Goal: Obtain resource: Download file/media

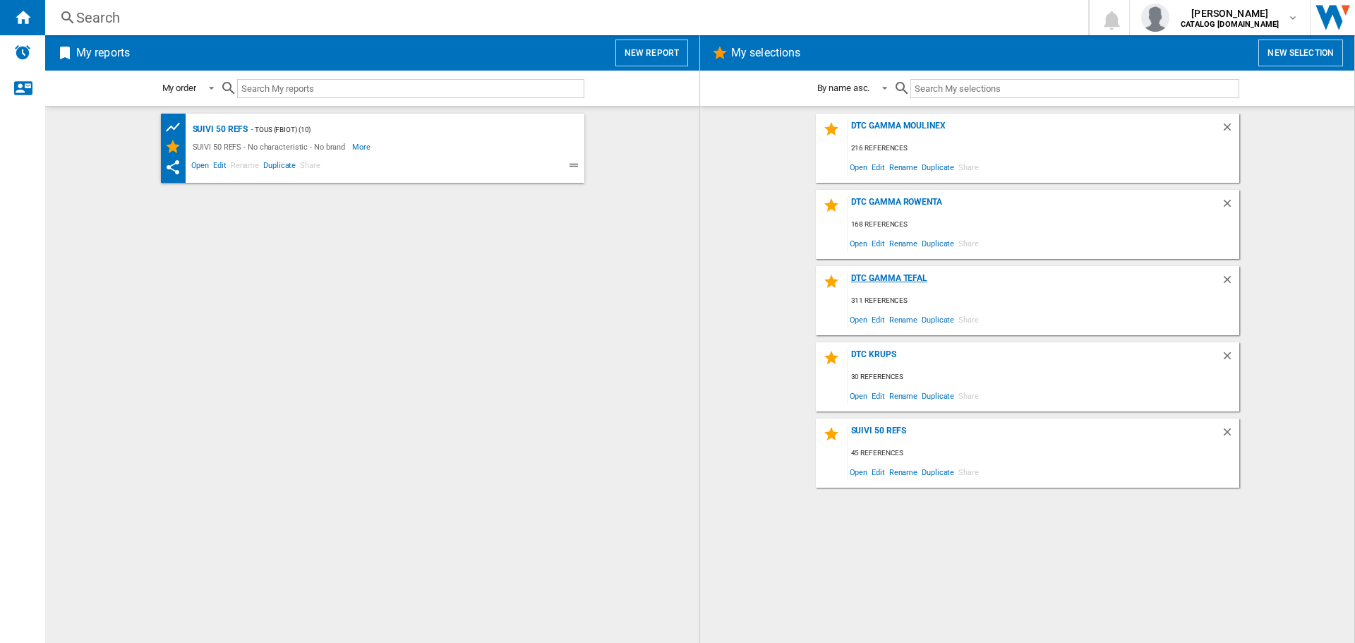
click at [886, 273] on div "DTC GAMMA TEFAL" at bounding box center [1034, 282] width 373 height 19
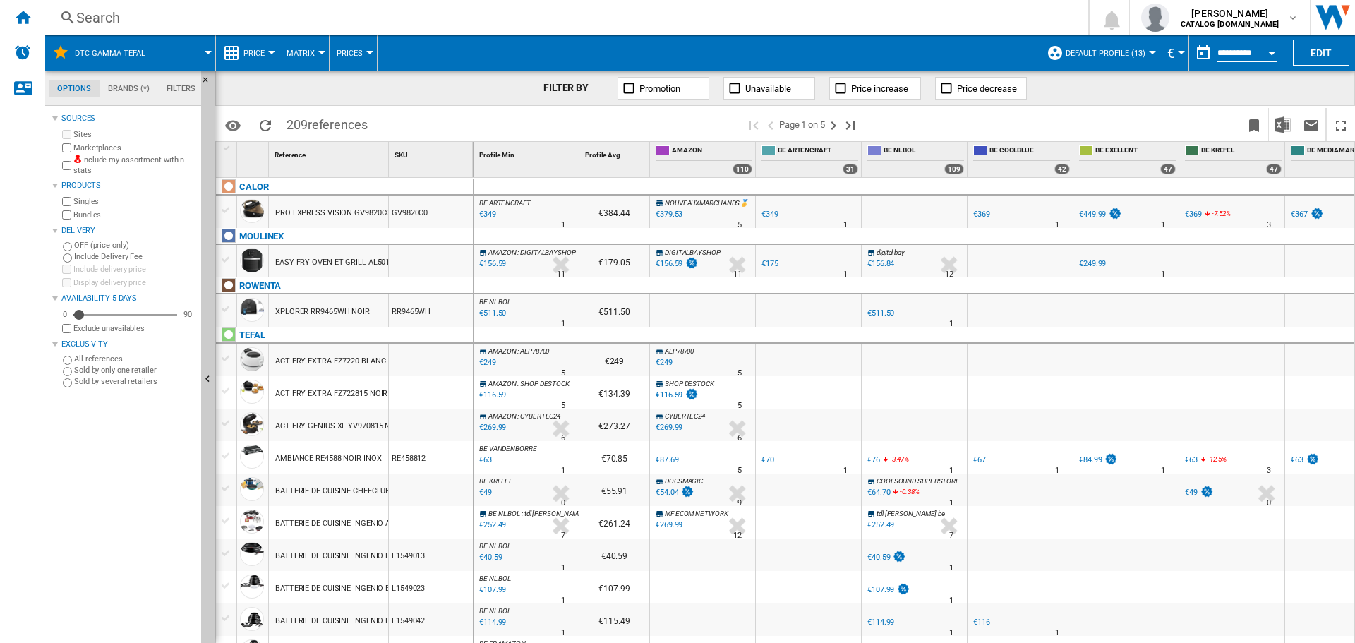
click at [1099, 50] on span "Default profile (13)" at bounding box center [1106, 53] width 80 height 9
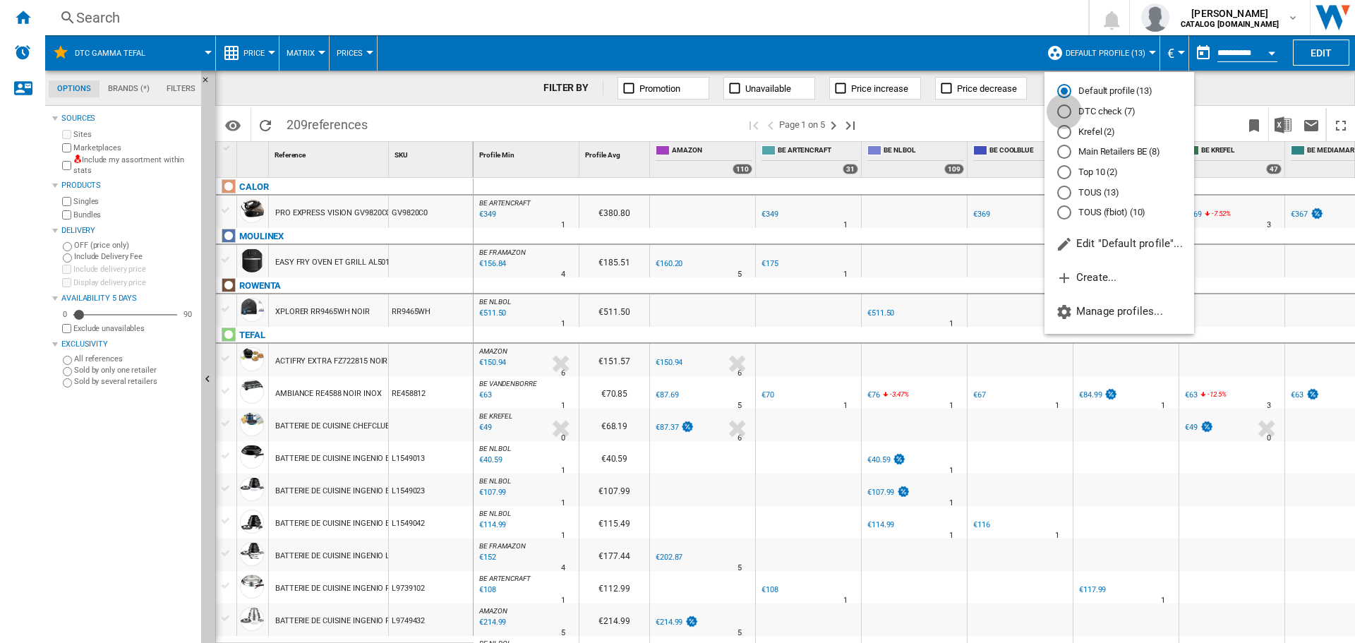
click at [1061, 114] on div "DTC check (7)" at bounding box center [1064, 111] width 14 height 14
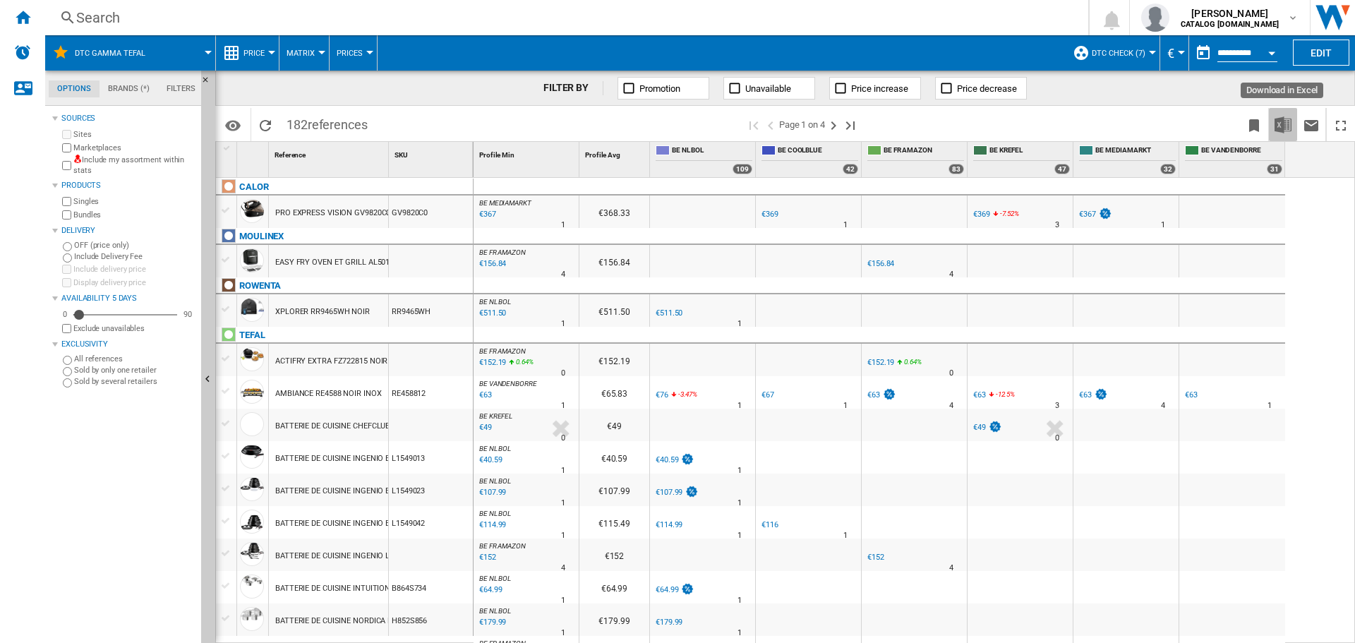
click at [1277, 126] on img "Download in Excel" at bounding box center [1283, 124] width 17 height 17
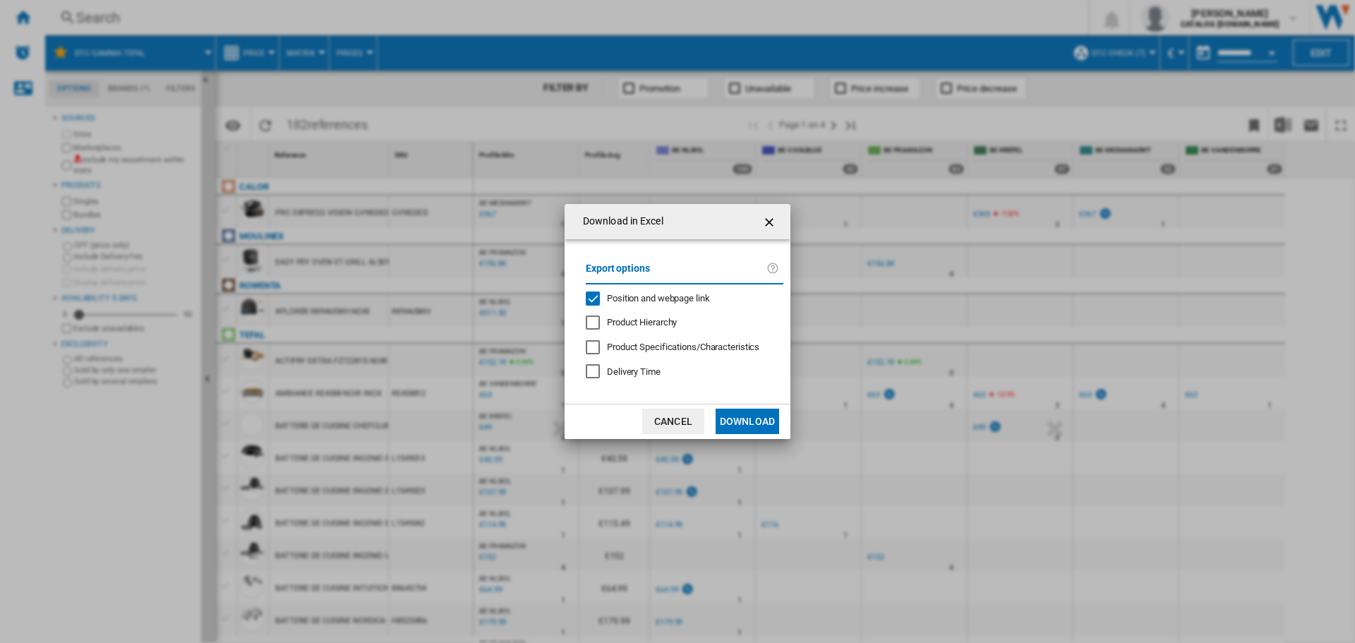
click at [599, 301] on div "Position and webpage link" at bounding box center [593, 298] width 14 height 14
click at [740, 419] on button "Download" at bounding box center [748, 421] width 64 height 25
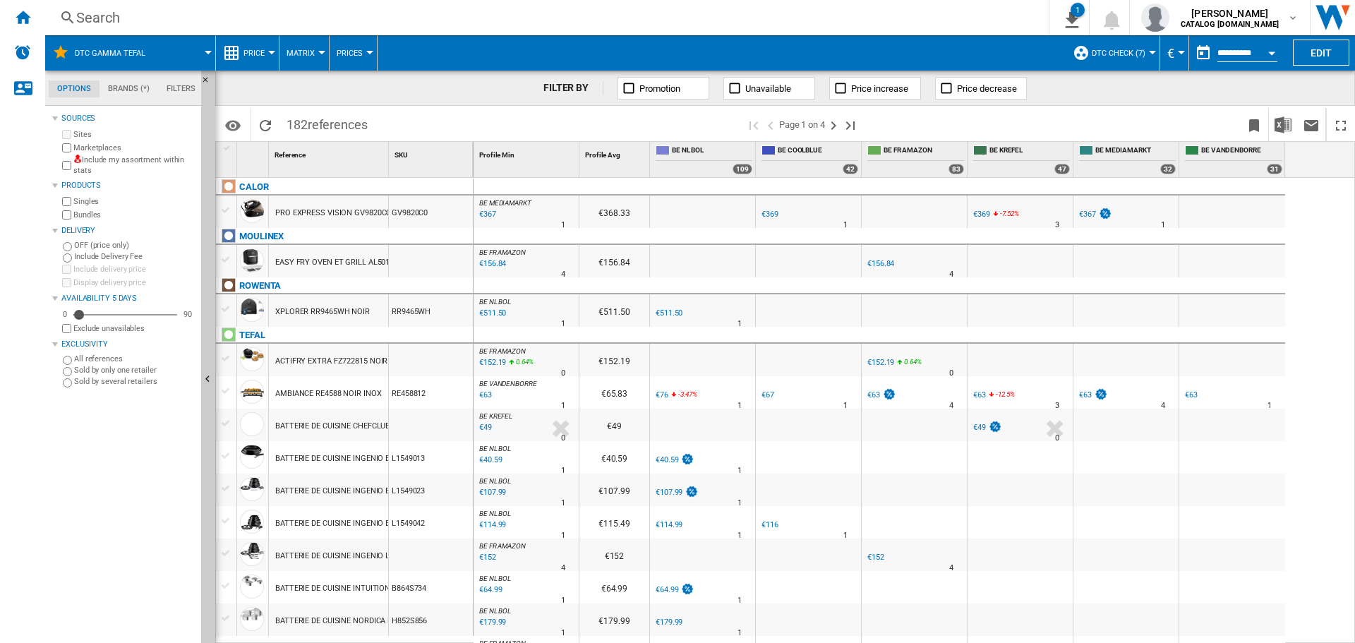
click at [172, 60] on span at bounding box center [186, 52] width 43 height 35
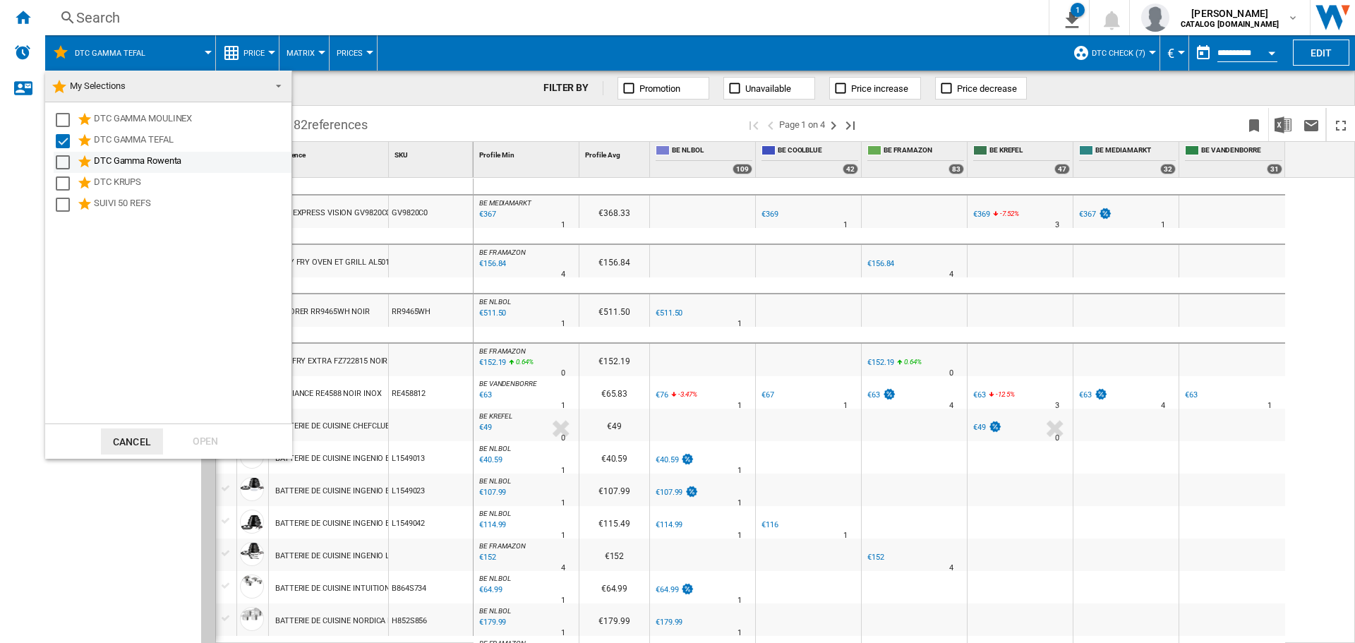
click at [68, 162] on div "Select" at bounding box center [63, 162] width 14 height 14
click at [68, 143] on div "Select" at bounding box center [63, 141] width 14 height 14
click at [210, 448] on div "Open" at bounding box center [205, 441] width 62 height 26
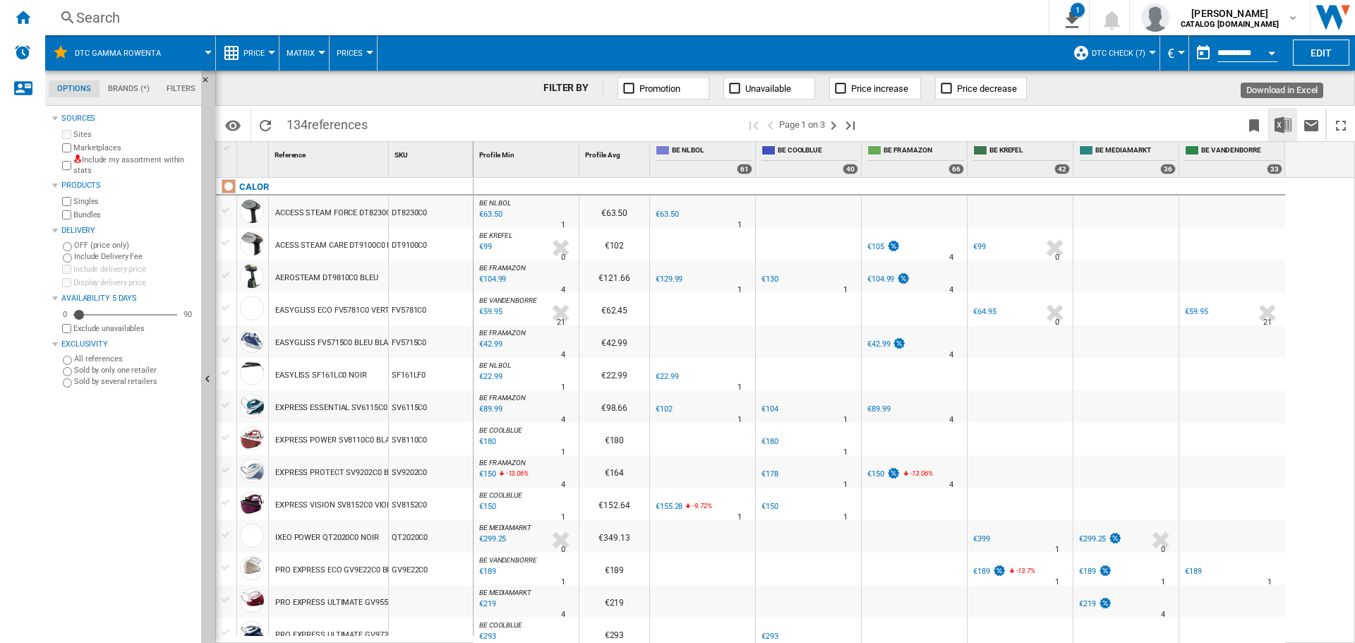
click at [1284, 121] on img "Download in Excel" at bounding box center [1283, 124] width 17 height 17
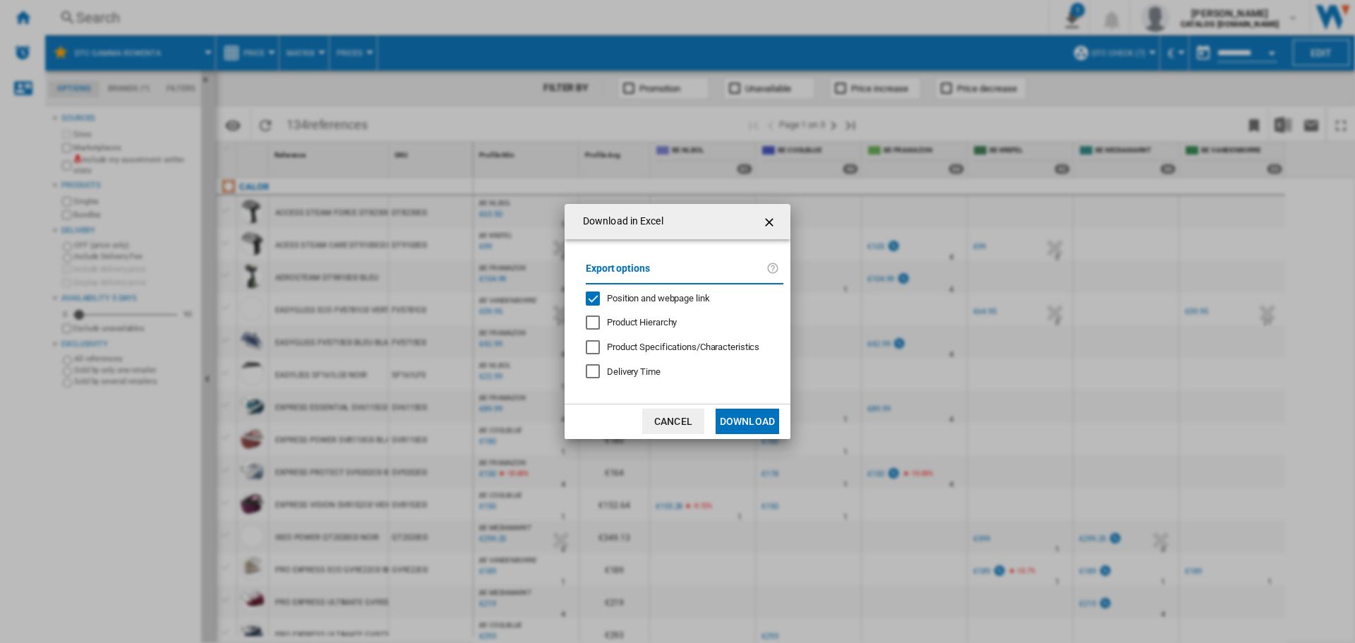
click at [597, 301] on div "Position and webpage link" at bounding box center [593, 298] width 14 height 14
click at [749, 420] on button "Download" at bounding box center [748, 421] width 64 height 25
